Goal: Information Seeking & Learning: Learn about a topic

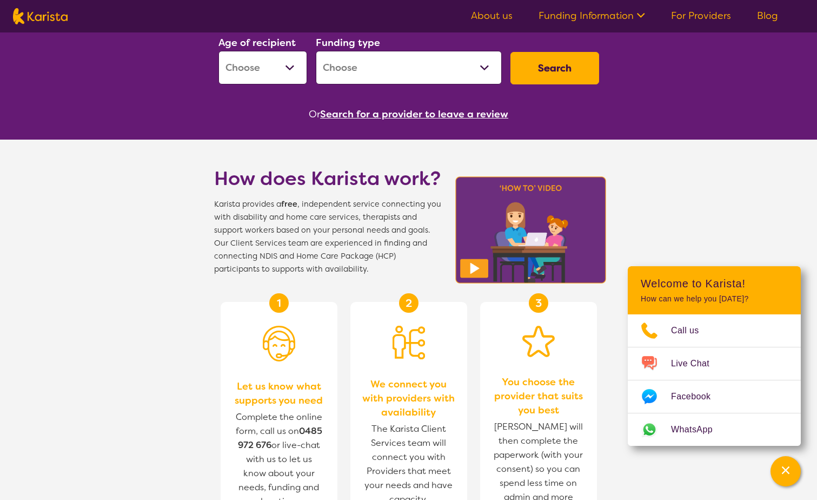
scroll to position [216, 0]
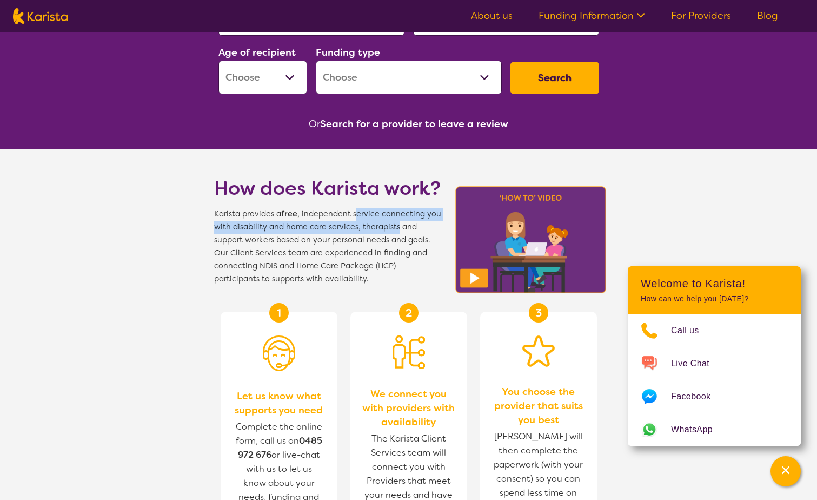
drag, startPoint x: 357, startPoint y: 213, endPoint x: 389, endPoint y: 223, distance: 33.5
click at [390, 223] on span "Karista provides a free , independent service connecting you with disability an…" at bounding box center [327, 247] width 227 height 78
drag, startPoint x: 389, startPoint y: 223, endPoint x: 353, endPoint y: 212, distance: 37.3
click at [345, 217] on span "Karista provides a free , independent service connecting you with disability an…" at bounding box center [327, 247] width 227 height 78
drag, startPoint x: 354, startPoint y: 214, endPoint x: 438, endPoint y: 223, distance: 85.3
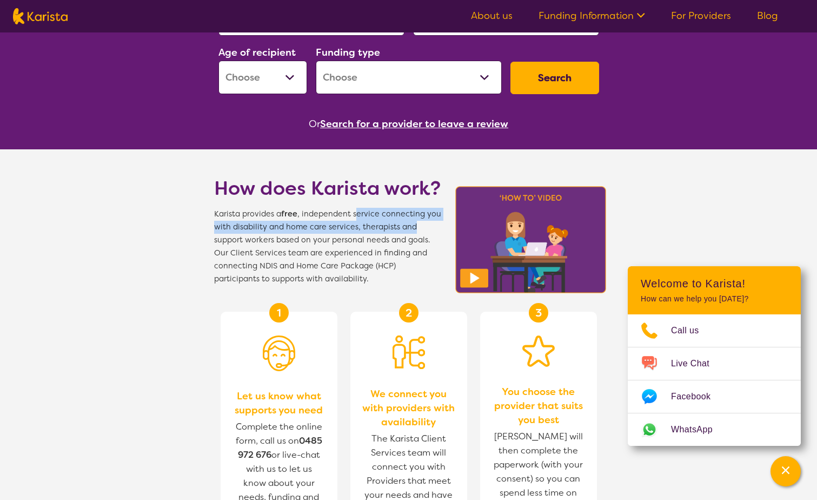
click at [438, 223] on span "Karista provides a free , independent service connecting you with disability an…" at bounding box center [327, 247] width 227 height 78
drag, startPoint x: 438, startPoint y: 223, endPoint x: 364, endPoint y: 216, distance: 74.9
click at [364, 216] on span "Karista provides a free , independent service connecting you with disability an…" at bounding box center [327, 247] width 227 height 78
drag, startPoint x: 350, startPoint y: 216, endPoint x: 416, endPoint y: 231, distance: 67.1
click at [415, 231] on span "Karista provides a free , independent service connecting you with disability an…" at bounding box center [327, 247] width 227 height 78
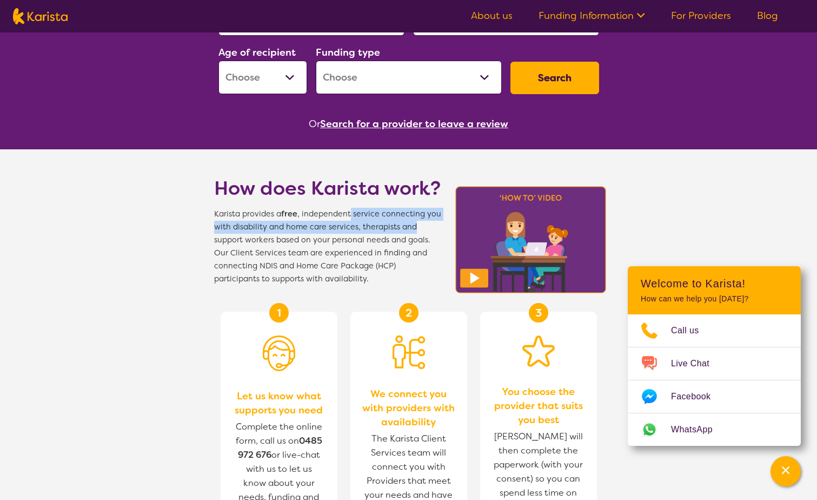
click at [358, 221] on span "Karista provides a free , independent service connecting you with disability an…" at bounding box center [327, 247] width 227 height 78
click at [357, 216] on span "Karista provides a free , independent service connecting you with disability an…" at bounding box center [327, 247] width 227 height 78
drag, startPoint x: 350, startPoint y: 214, endPoint x: 423, endPoint y: 213, distance: 73.0
click at [423, 213] on span "Karista provides a free , independent service connecting you with disability an…" at bounding box center [327, 247] width 227 height 78
drag, startPoint x: 423, startPoint y: 213, endPoint x: 407, endPoint y: 214, distance: 16.3
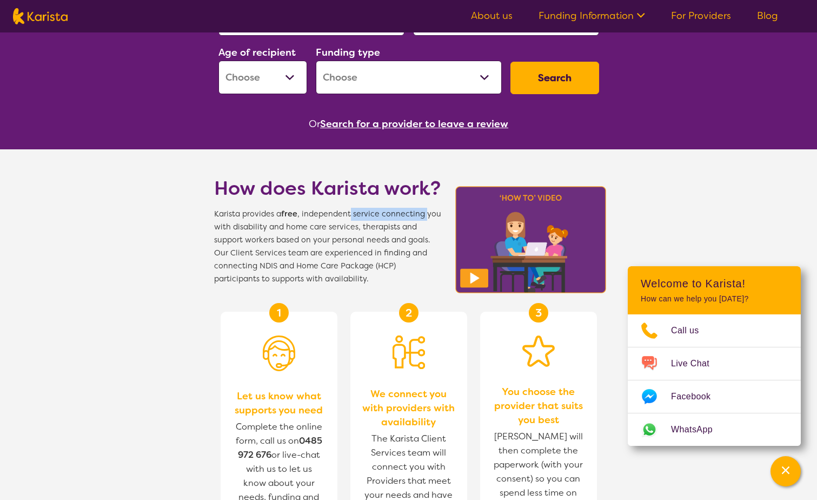
copy span "service connecting"
